Goal: Information Seeking & Learning: Learn about a topic

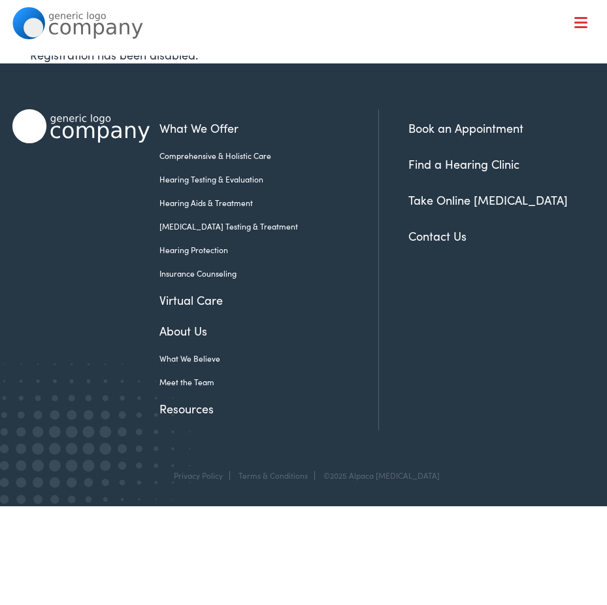
click at [486, 127] on link "Book an Appointment" at bounding box center [466, 128] width 115 height 16
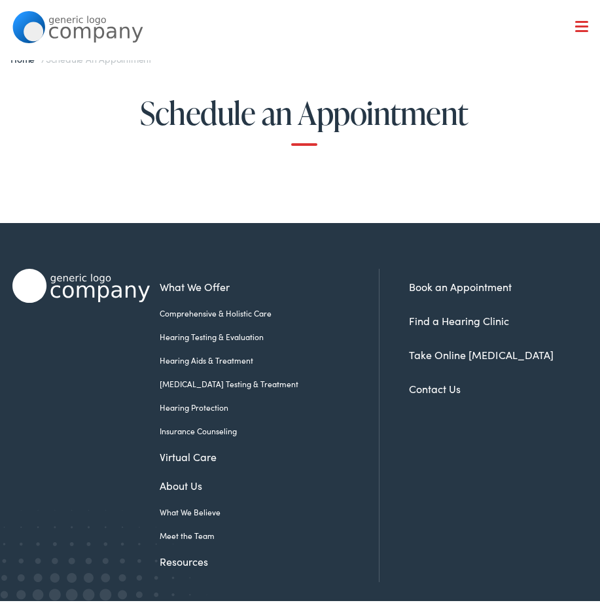
click at [266, 335] on link "Hearing Testing & Evaluation" at bounding box center [260, 333] width 200 height 12
